Goal: Task Accomplishment & Management: Complete application form

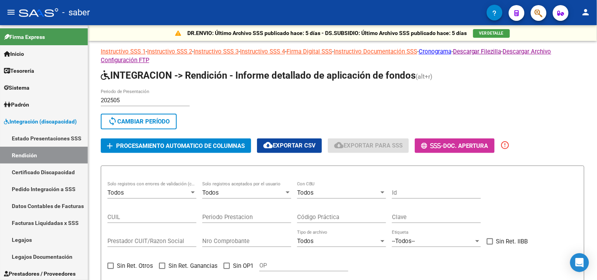
scroll to position [75, 0]
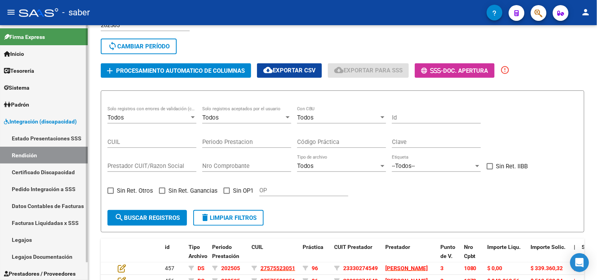
click at [36, 140] on link "Estado Presentaciones SSS" at bounding box center [44, 138] width 88 height 17
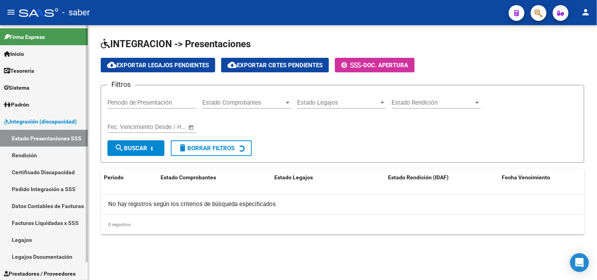
click at [43, 120] on span "Integración (discapacidad)" at bounding box center [40, 121] width 73 height 9
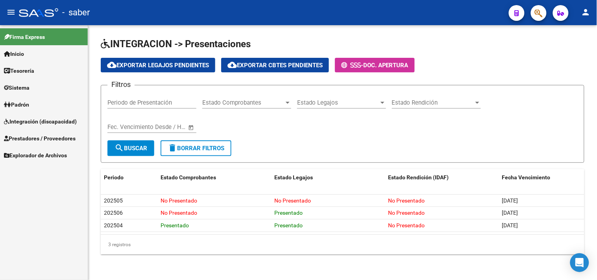
click at [44, 139] on span "Prestadores / Proveedores" at bounding box center [40, 138] width 72 height 9
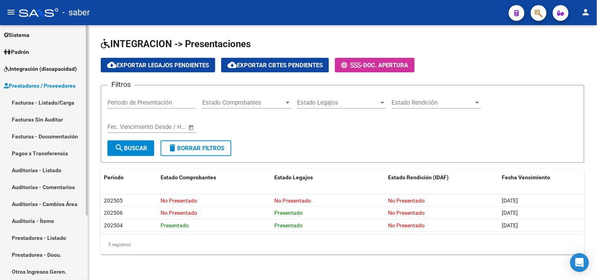
scroll to position [87, 0]
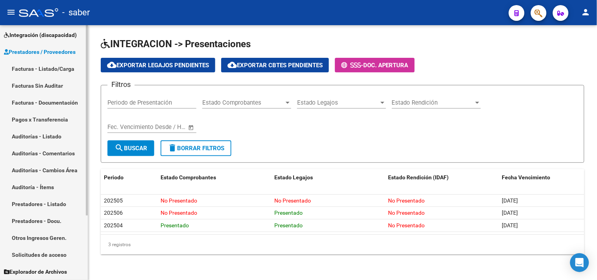
click at [31, 261] on link "Solicitudes de acceso" at bounding box center [44, 254] width 88 height 17
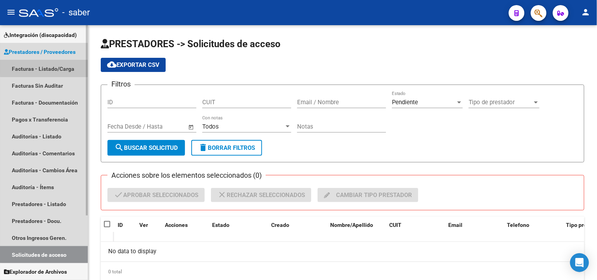
click at [44, 65] on link "Facturas - Listado/Carga" at bounding box center [44, 68] width 88 height 17
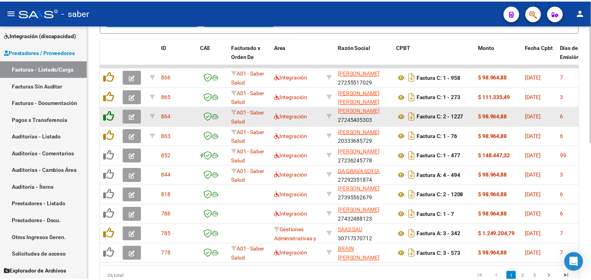
scroll to position [254, 0]
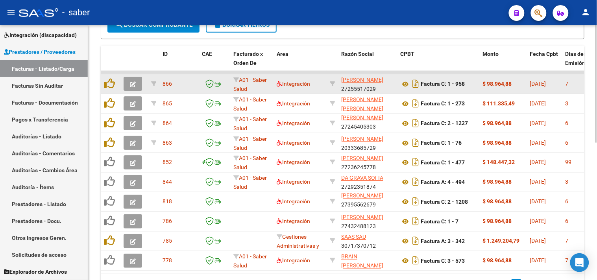
click at [133, 83] on icon "button" at bounding box center [133, 84] width 6 height 6
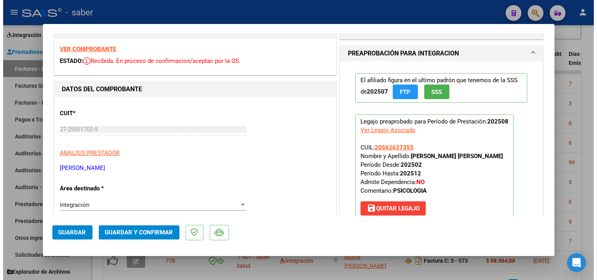
scroll to position [0, 0]
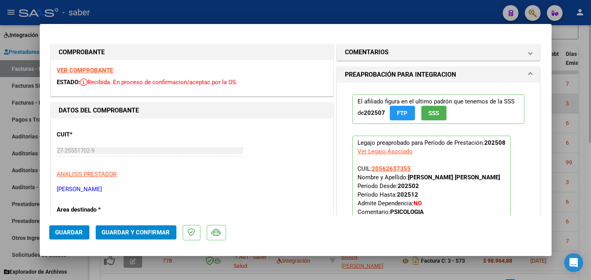
drag, startPoint x: 574, startPoint y: 101, endPoint x: 571, endPoint y: 96, distance: 5.3
click at [575, 102] on div at bounding box center [295, 140] width 591 height 280
type input "$ 0,00"
